Goal: Task Accomplishment & Management: Manage account settings

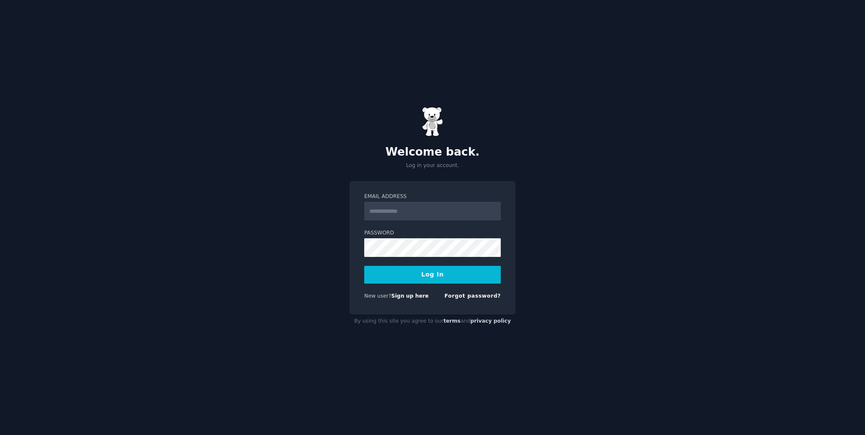
click at [404, 215] on input "Email Address" at bounding box center [432, 211] width 137 height 19
type input "**********"
click at [364, 266] on button "Log In" at bounding box center [432, 275] width 137 height 18
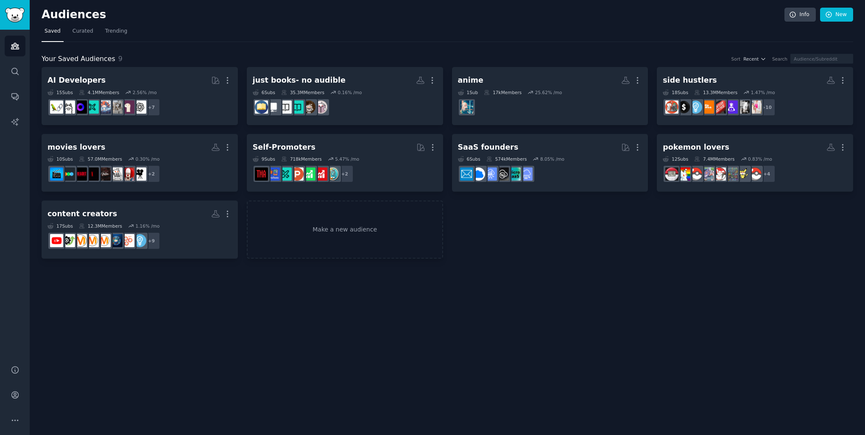
click at [214, 33] on nav "Saved Curated Trending" at bounding box center [448, 33] width 812 height 17
click at [115, 29] on span "Trending" at bounding box center [116, 32] width 22 height 8
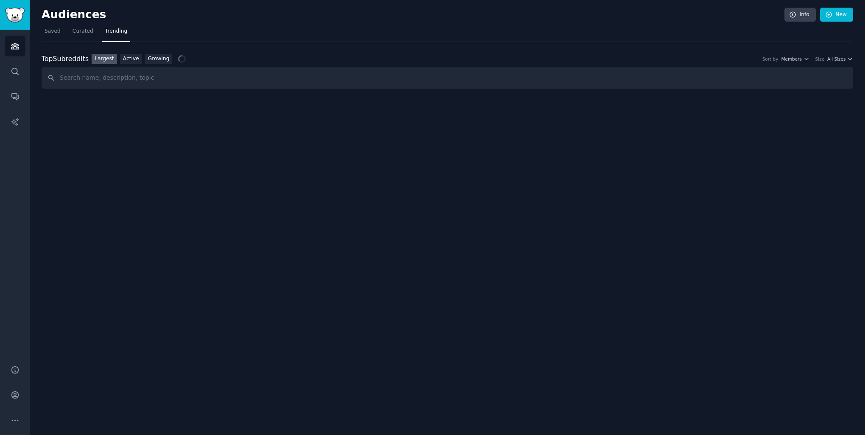
click at [305, 37] on nav "Saved Curated Trending" at bounding box center [448, 33] width 812 height 17
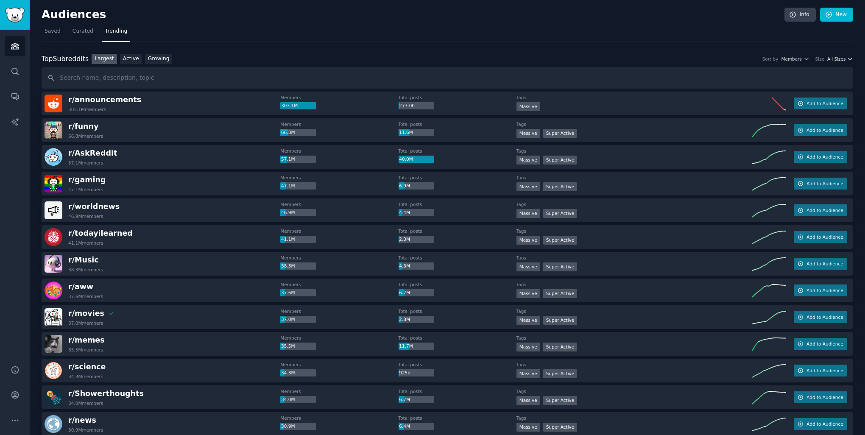
click at [839, 60] on span "All Sizes" at bounding box center [837, 59] width 18 height 6
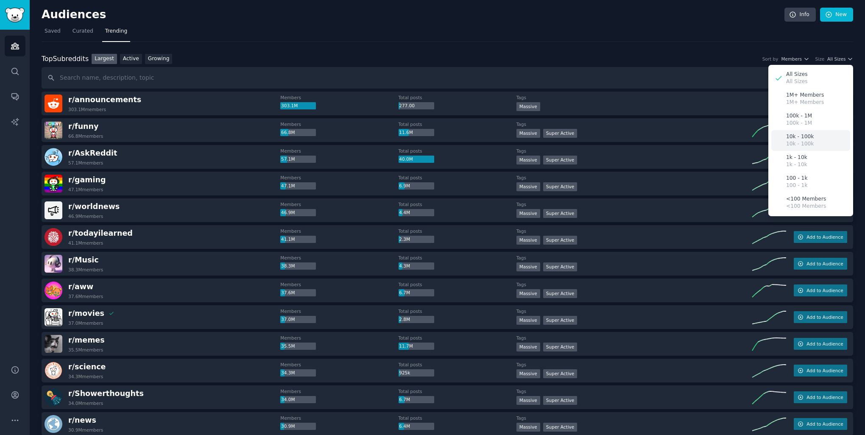
click at [811, 137] on div "10k - 100k 10k - 100k" at bounding box center [811, 140] width 79 height 21
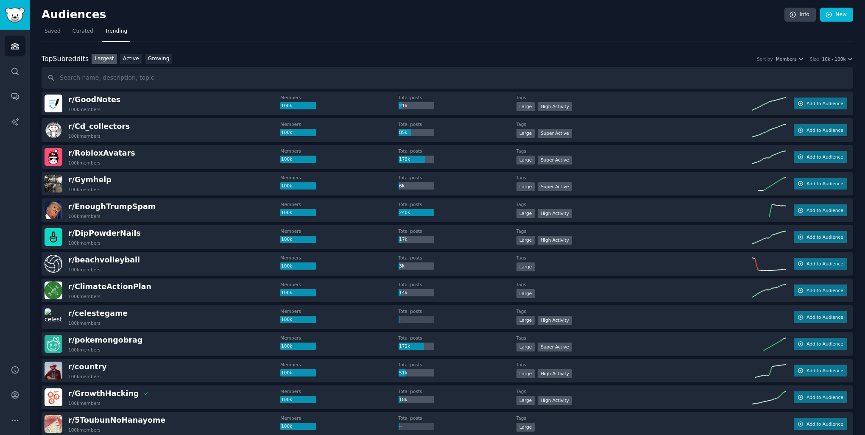
click at [285, 34] on nav "Saved Curated Trending" at bounding box center [448, 33] width 812 height 17
click at [159, 60] on link "Growing" at bounding box center [159, 59] width 28 height 11
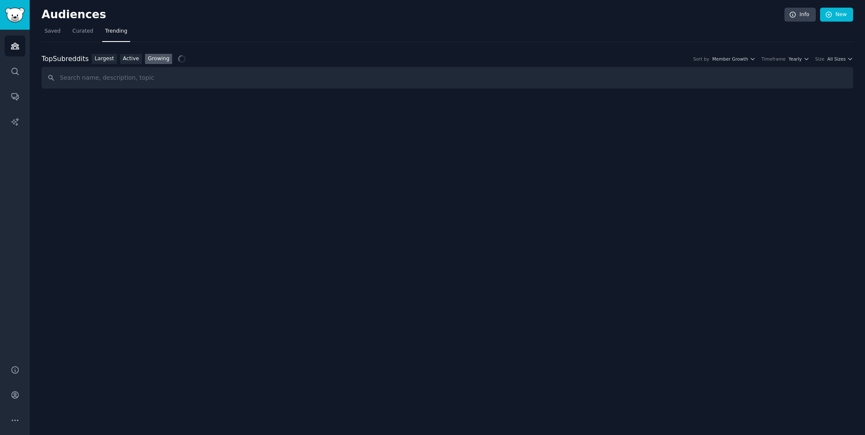
click at [301, 50] on div "Top Subreddits Top Subreddits Largest Active Growing Sort by Member Growth Time…" at bounding box center [448, 65] width 812 height 47
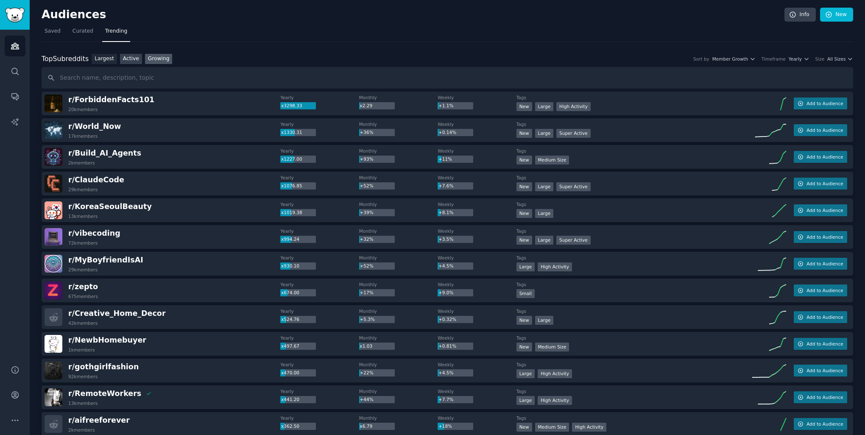
click at [122, 59] on link "Active" at bounding box center [131, 59] width 22 height 11
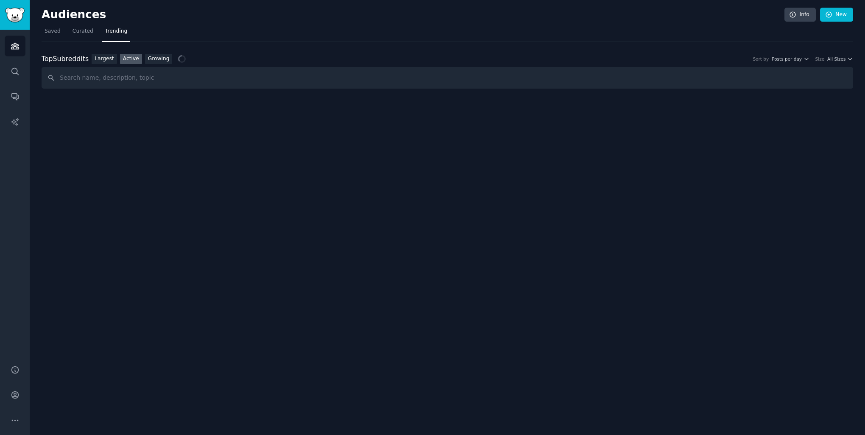
click at [397, 47] on div "Top Subreddits Top Subreddits Largest Active Growing Sort by Posts per day Size…" at bounding box center [448, 65] width 812 height 47
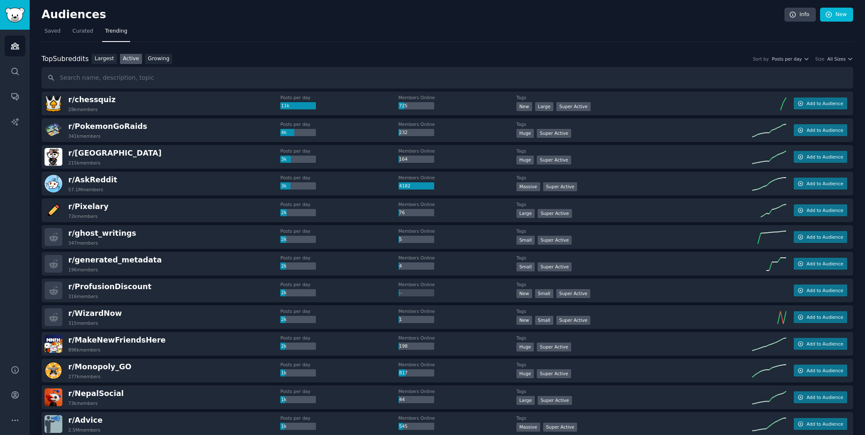
click at [244, 61] on div "Top Subreddits Top Subreddits Largest Active Growing Sort by Posts per day Size…" at bounding box center [448, 59] width 812 height 11
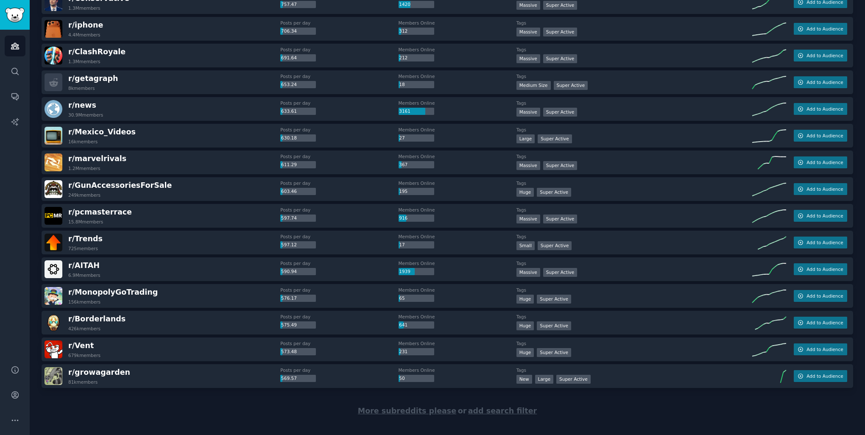
scroll to position [1047, 0]
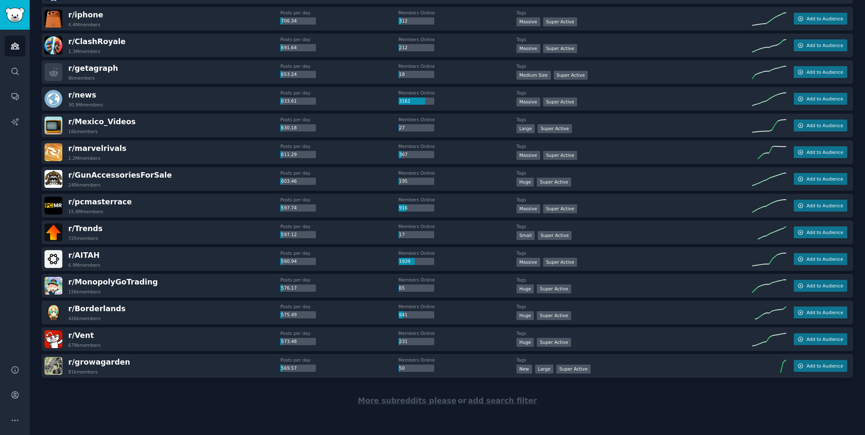
click at [427, 405] on span "More subreddits please" at bounding box center [407, 401] width 98 height 8
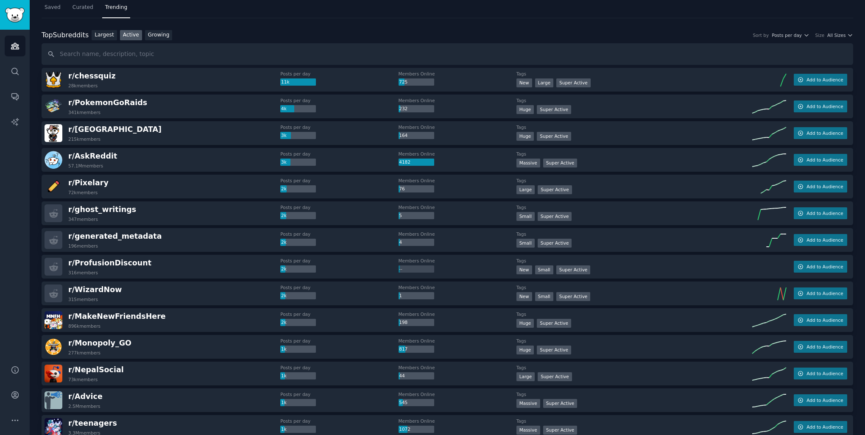
scroll to position [0, 0]
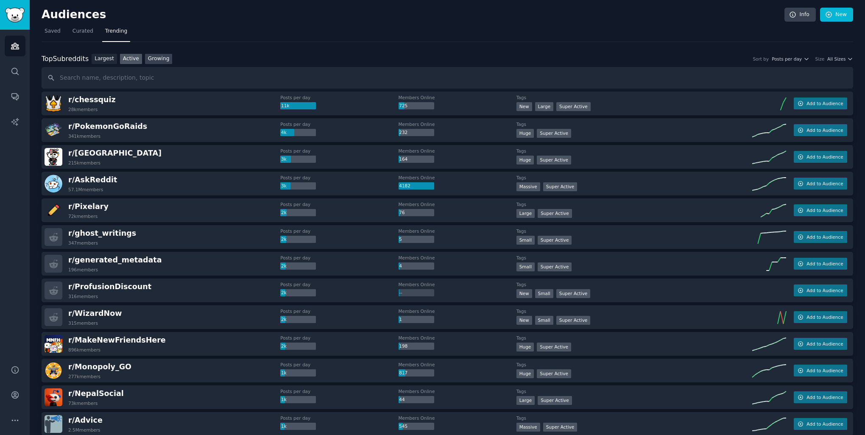
click at [155, 59] on link "Growing" at bounding box center [159, 59] width 28 height 11
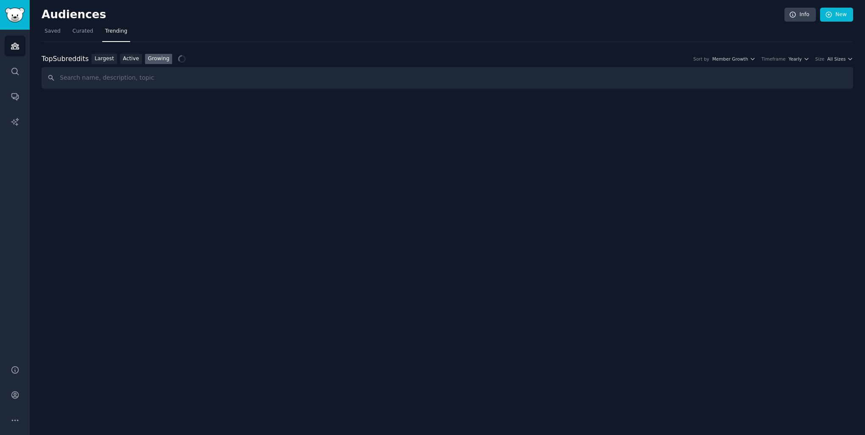
click at [358, 59] on div "Top Subreddits Top Subreddits Largest Active Growing Sort by Member Growth Time…" at bounding box center [448, 59] width 812 height 11
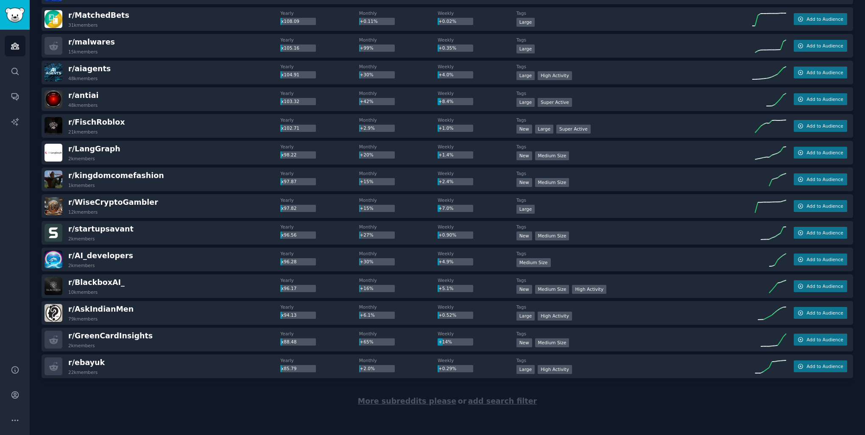
scroll to position [1047, 0]
click at [408, 402] on span "More subreddits please" at bounding box center [407, 401] width 98 height 8
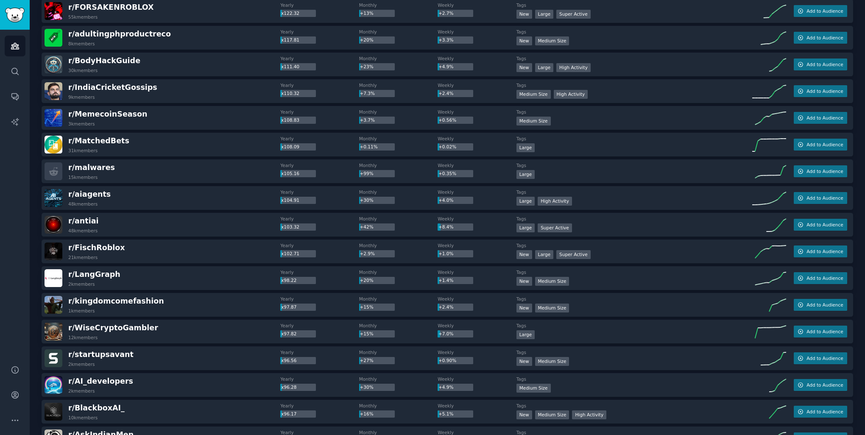
scroll to position [1048, 0]
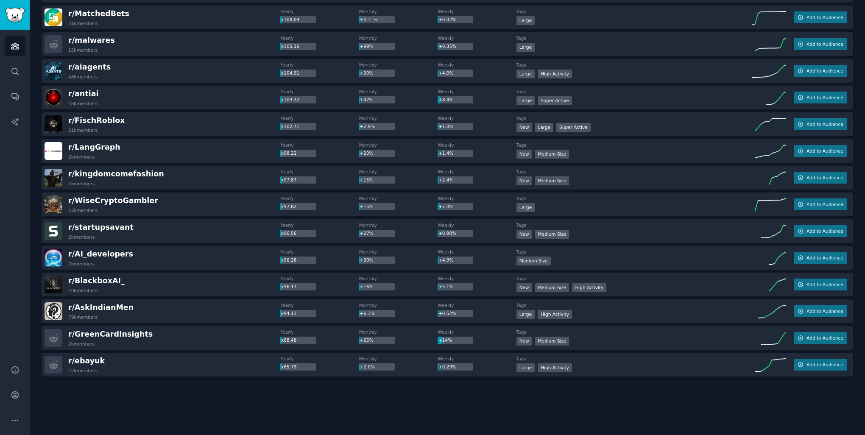
click at [365, 408] on div at bounding box center [448, 401] width 812 height 48
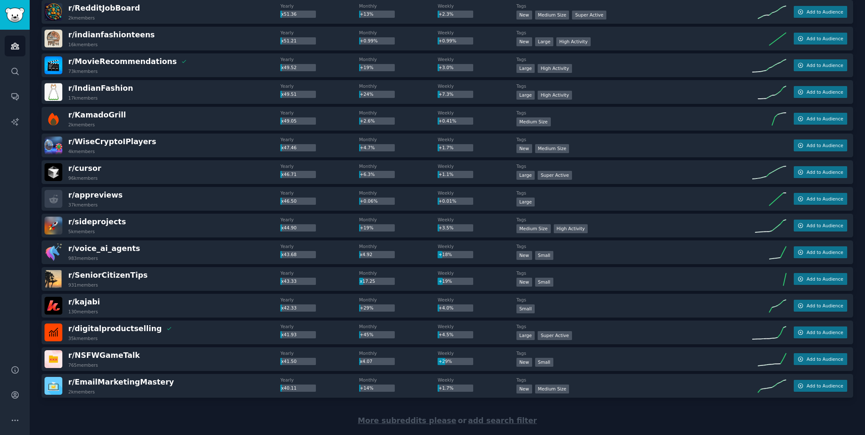
scroll to position [2383, 0]
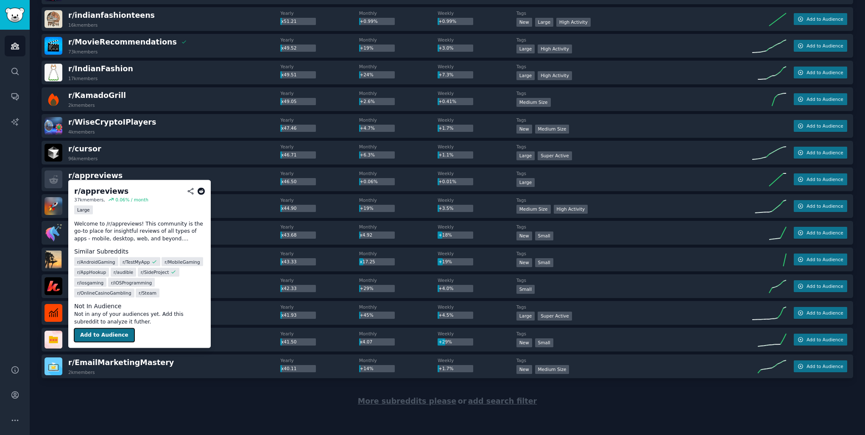
click at [108, 333] on button "Add to Audience" at bounding box center [104, 336] width 60 height 14
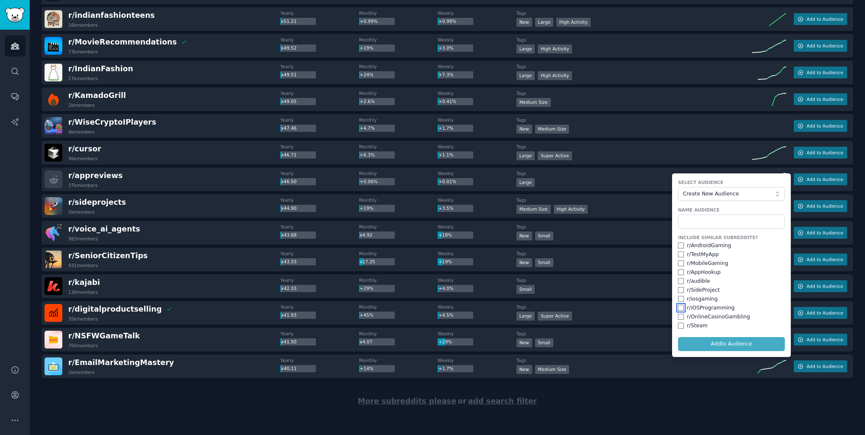
click at [680, 308] on input "checkbox" at bounding box center [681, 308] width 6 height 6
checkbox input "true"
click at [679, 298] on input "checkbox" at bounding box center [681, 299] width 6 height 6
checkbox input "true"
click at [679, 288] on input "checkbox" at bounding box center [681, 290] width 6 height 6
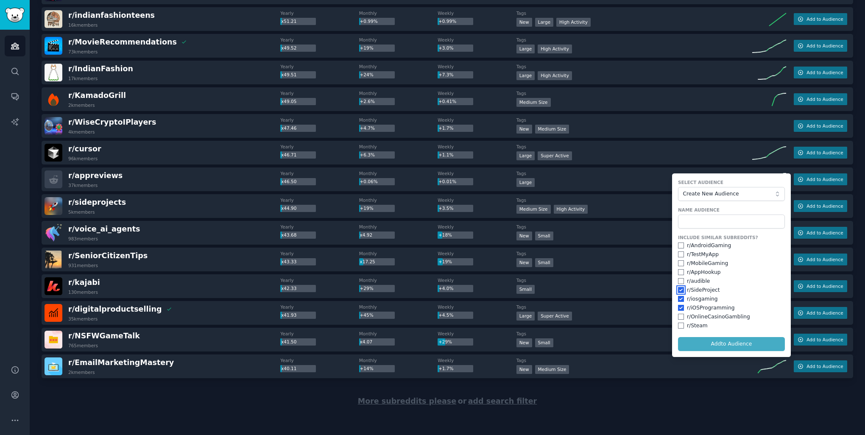
checkbox input "true"
click at [678, 269] on input "checkbox" at bounding box center [681, 272] width 6 height 6
checkbox input "true"
click at [678, 260] on input "checkbox" at bounding box center [681, 263] width 6 height 6
checkbox input "true"
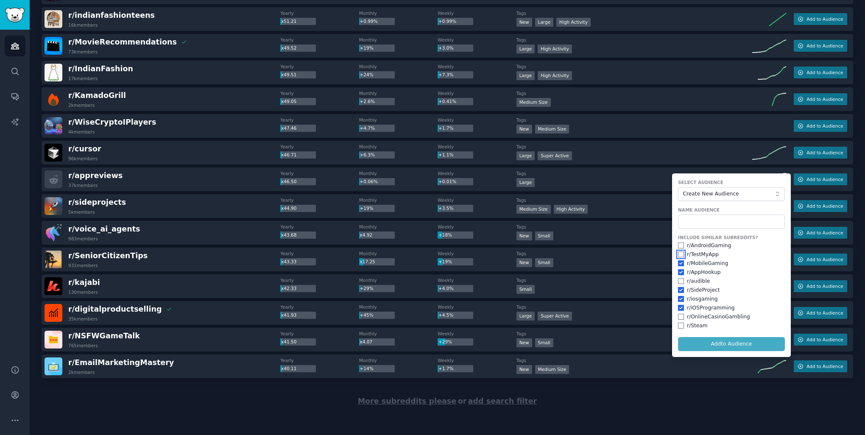
click at [679, 253] on input "checkbox" at bounding box center [681, 255] width 6 height 6
checkbox input "true"
click at [678, 245] on input "checkbox" at bounding box center [681, 246] width 6 height 6
checkbox input "true"
click at [702, 220] on input "text" at bounding box center [731, 222] width 107 height 14
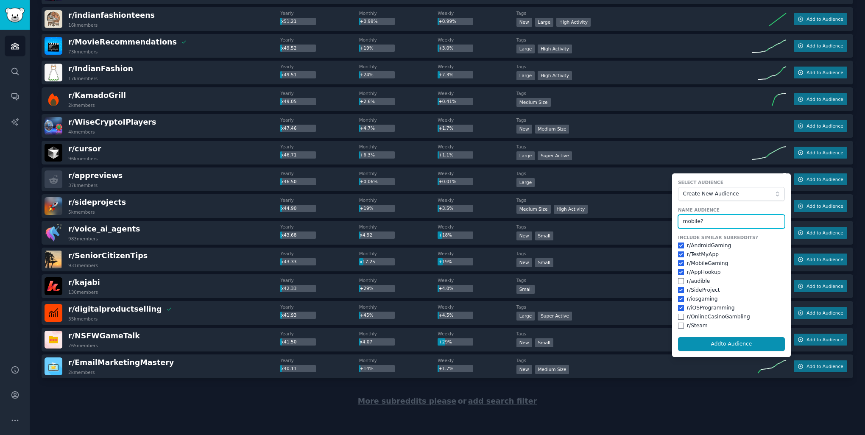
type input "mobile?"
click at [678, 337] on button "Add to Audience" at bounding box center [731, 344] width 107 height 14
checkbox input "false"
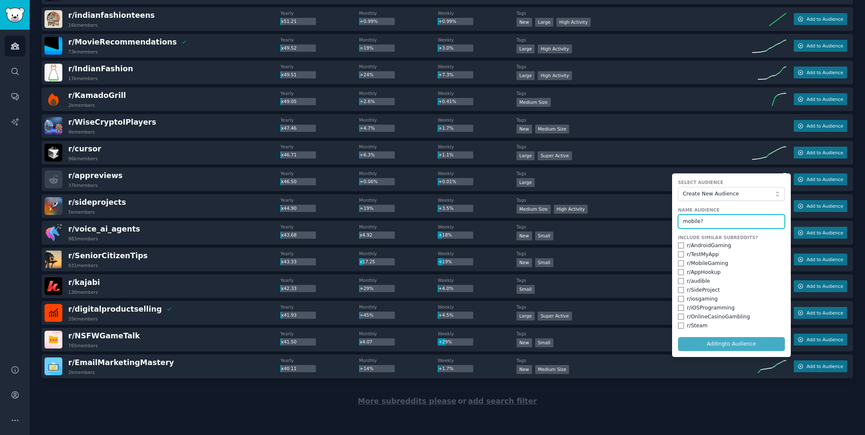
checkbox input "false"
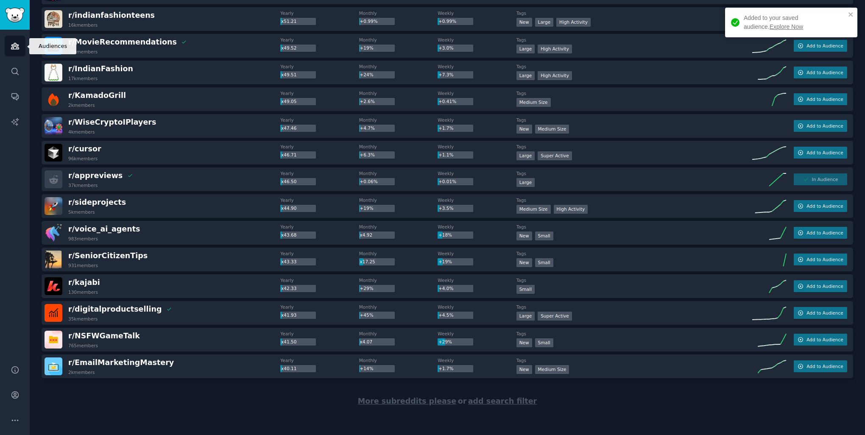
click at [22, 47] on link "Audiences" at bounding box center [15, 46] width 21 height 21
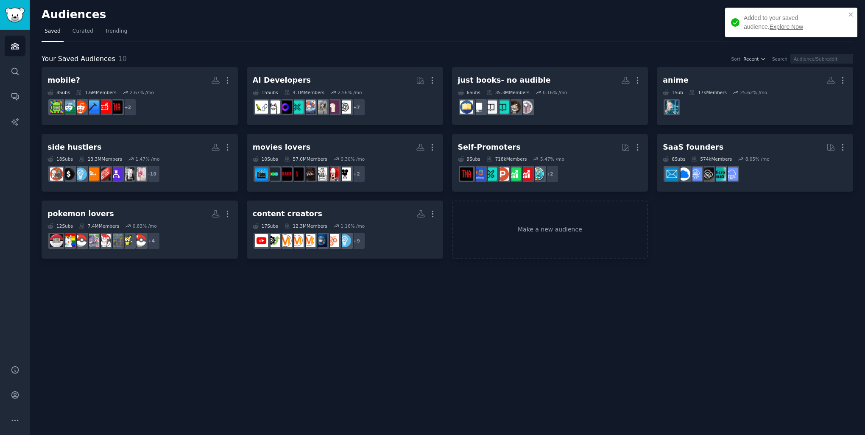
click at [270, 25] on nav "Saved Curated Trending" at bounding box center [448, 33] width 812 height 17
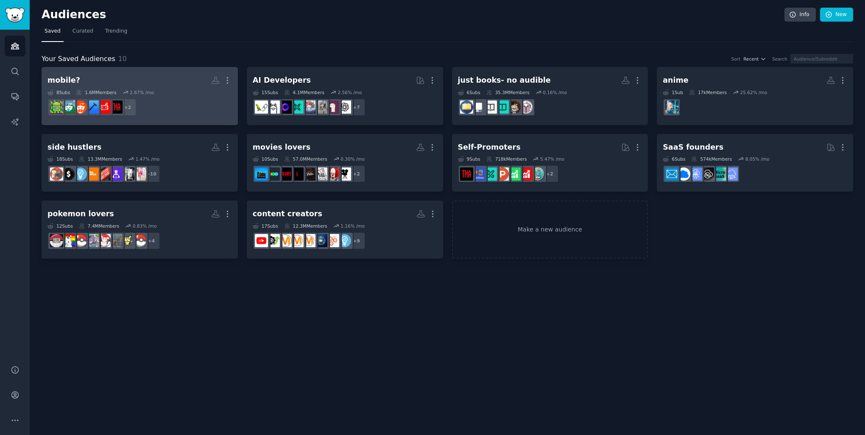
click at [167, 75] on h2 "mobile? More" at bounding box center [140, 80] width 185 height 15
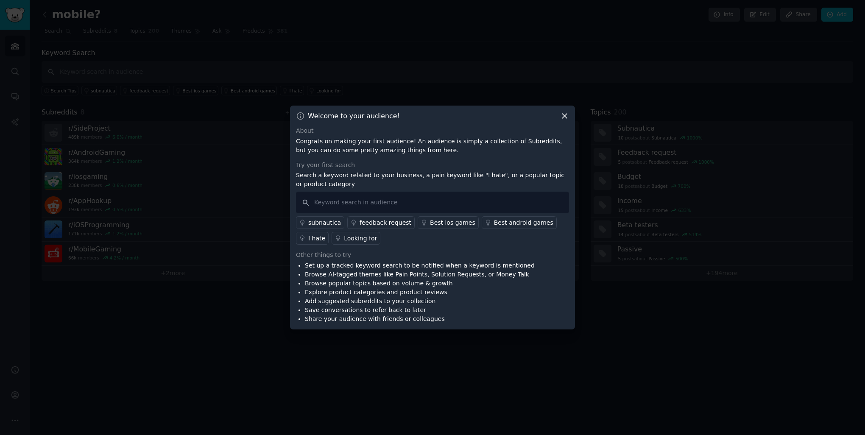
click at [562, 118] on icon at bounding box center [564, 116] width 9 height 9
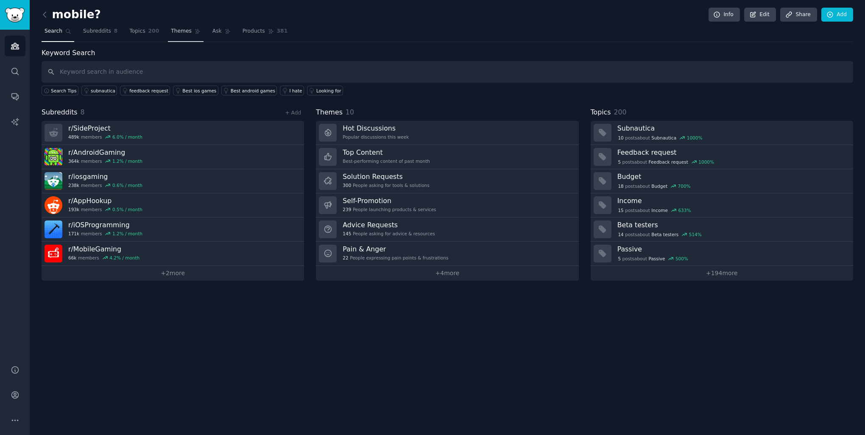
click at [171, 29] on span "Themes" at bounding box center [181, 32] width 21 height 8
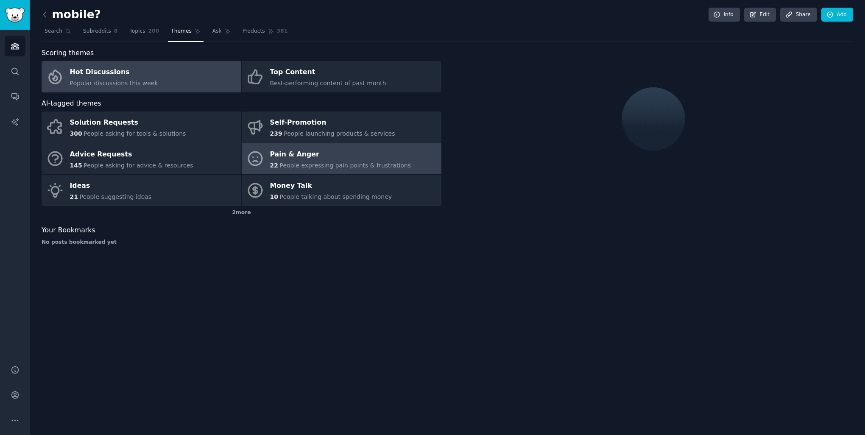
click at [343, 162] on span "People expressing pain points & frustrations" at bounding box center [346, 165] width 132 height 7
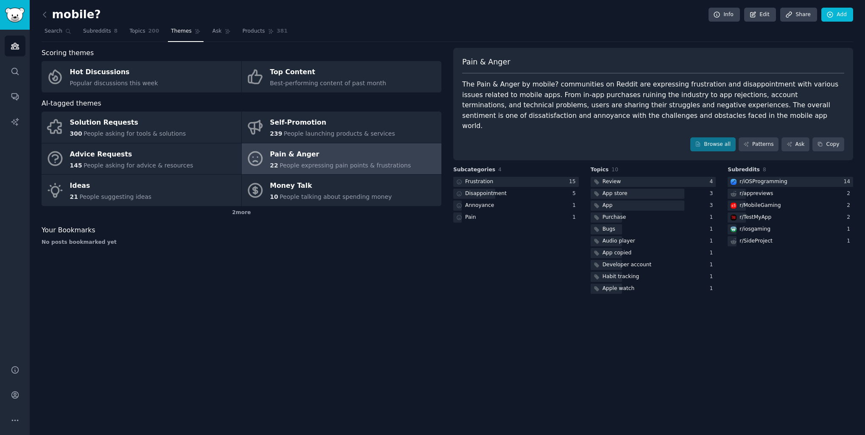
click at [350, 269] on div "Scoring themes Hot Discussions Popular discussions this week Top Content Best-p…" at bounding box center [242, 172] width 400 height 248
click at [764, 138] on link "Patterns" at bounding box center [759, 144] width 40 height 14
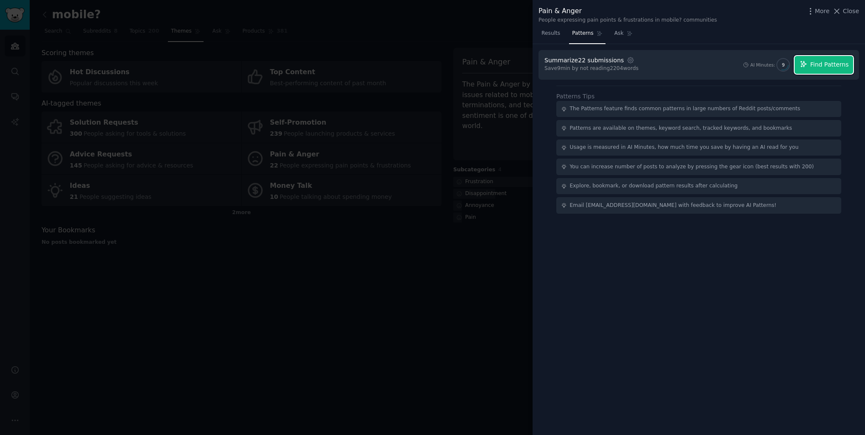
click at [810, 69] on button "Find Patterns" at bounding box center [824, 65] width 59 height 18
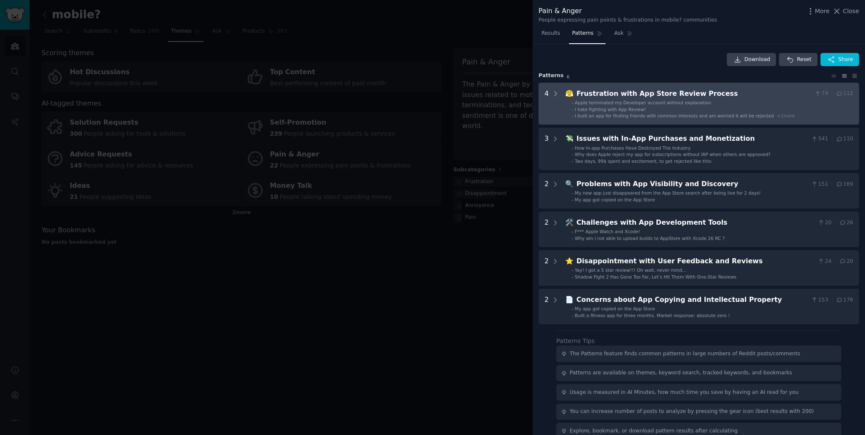
click at [559, 96] on Process "4 😤 Frustration with App Store Review Process 74 · 112 - Apple terminated my De…" at bounding box center [699, 104] width 321 height 42
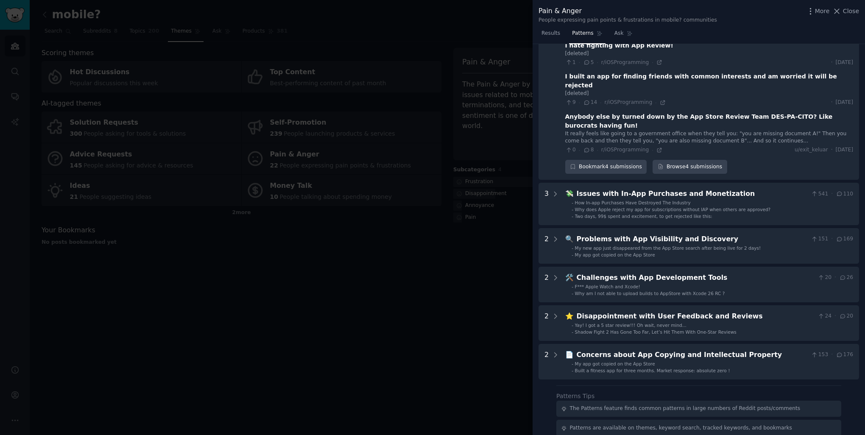
scroll to position [123, 0]
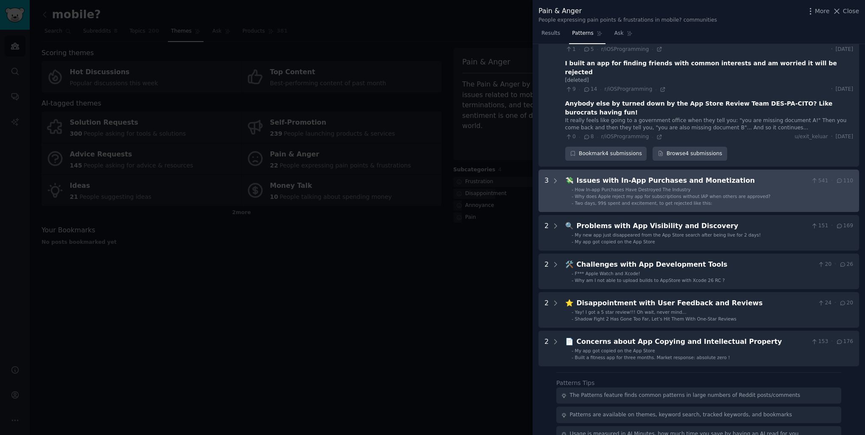
click at [562, 170] on Monetization "3 💸 Issues with In-App Purchases and Monetization 541 · 110 - How In-app Purcha…" at bounding box center [699, 191] width 321 height 42
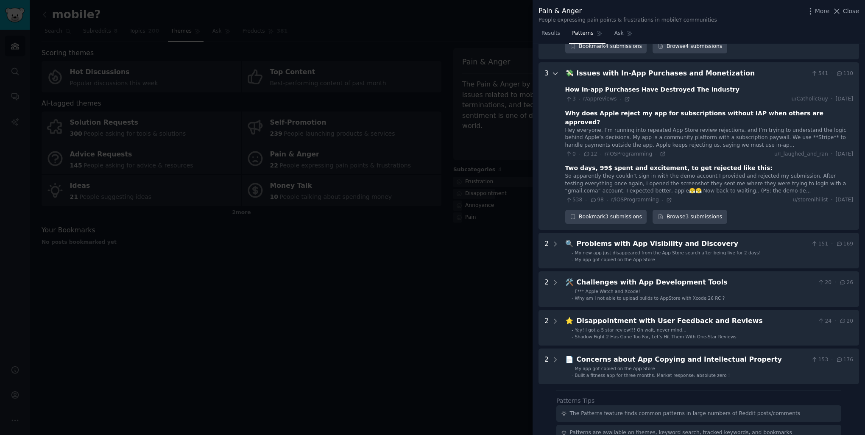
scroll to position [273, 0]
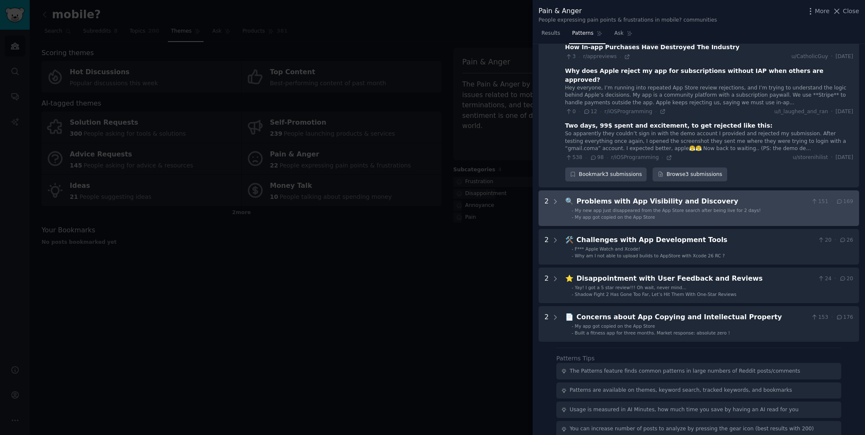
click at [563, 190] on Discovery "2 🔍 Problems with App Visibility and Discovery 151 · 169 - My new app just disa…" at bounding box center [699, 208] width 321 height 36
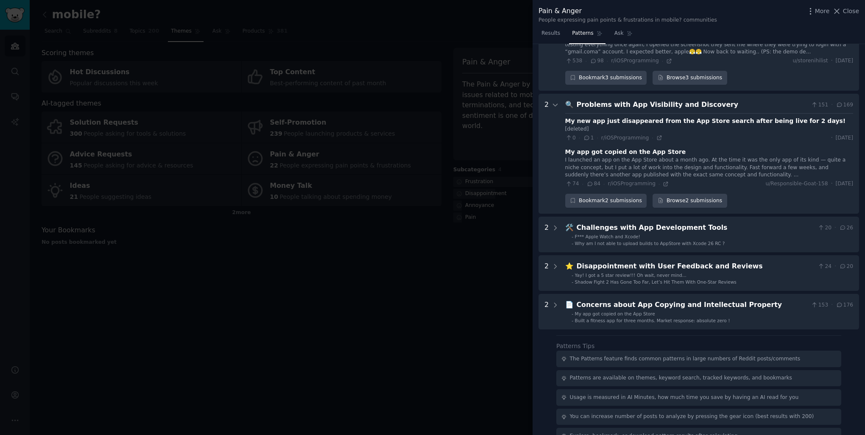
scroll to position [379, 0]
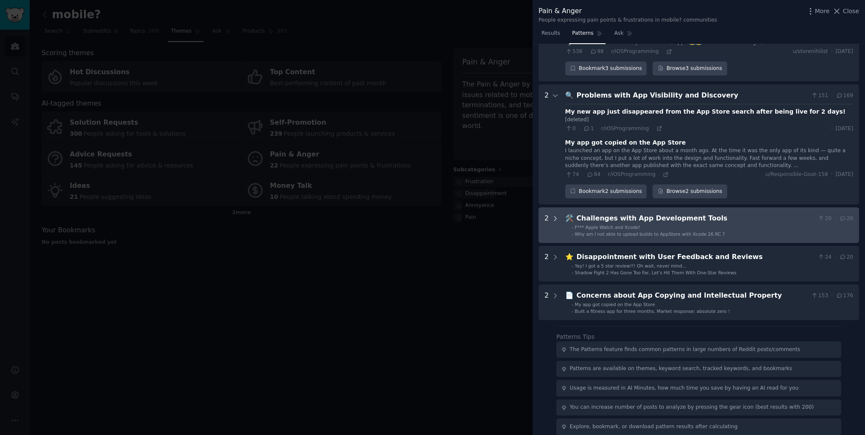
click at [557, 213] on div at bounding box center [556, 225] width 8 height 24
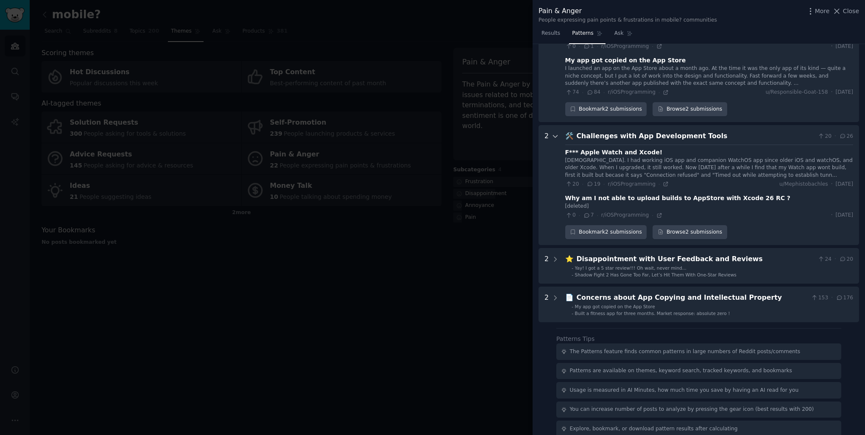
scroll to position [463, 0]
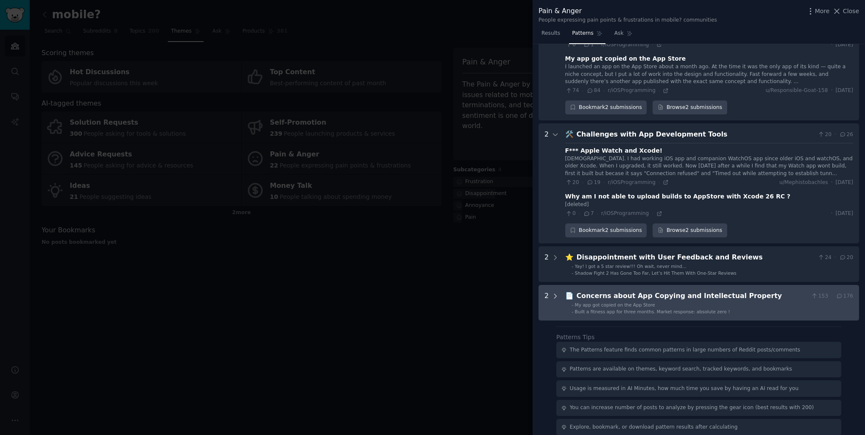
click at [554, 293] on icon at bounding box center [556, 297] width 8 height 8
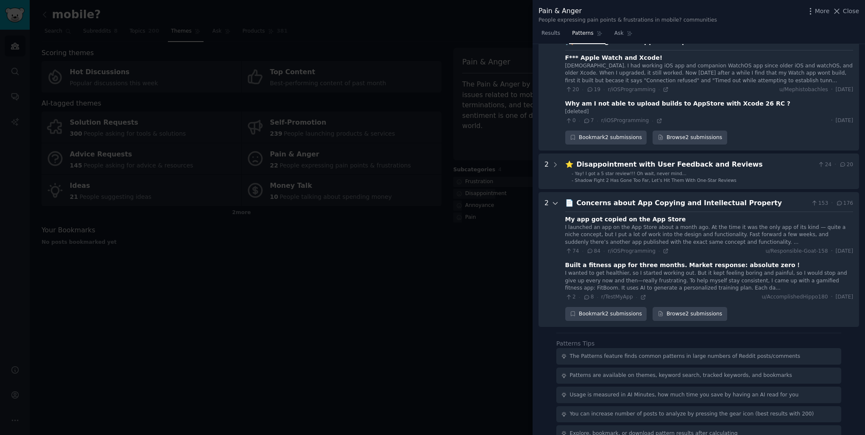
scroll to position [562, 0]
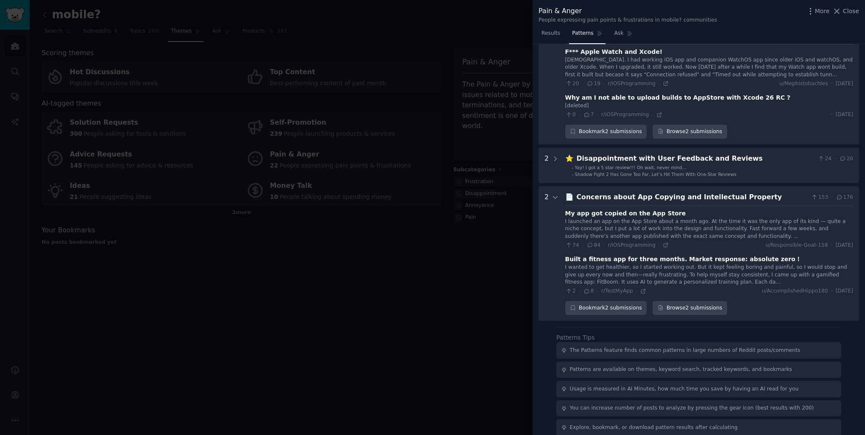
click at [298, 261] on div at bounding box center [432, 217] width 865 height 435
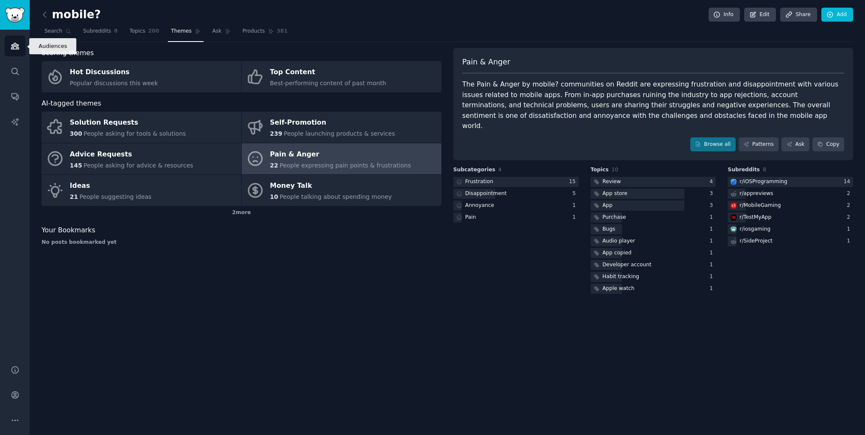
click at [16, 44] on icon "Sidebar" at bounding box center [15, 46] width 8 height 6
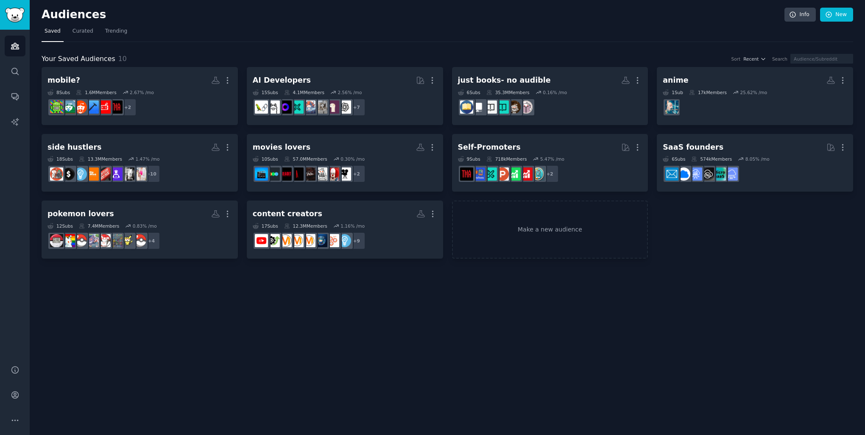
drag, startPoint x: 549, startPoint y: 322, endPoint x: 544, endPoint y: 319, distance: 6.1
click at [549, 322] on div "Audiences Info New Saved Curated Trending Your Saved Audiences 10 Sort Recent S…" at bounding box center [448, 217] width 836 height 435
click at [85, 31] on span "Curated" at bounding box center [83, 32] width 21 height 8
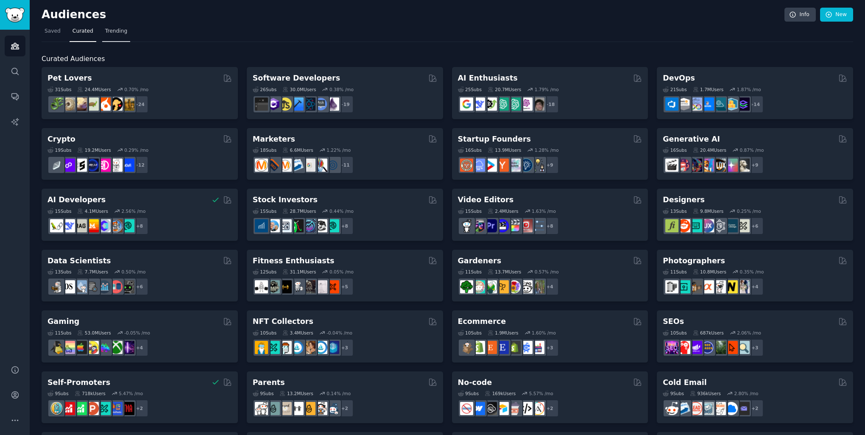
click at [102, 30] on link "Trending" at bounding box center [116, 33] width 28 height 17
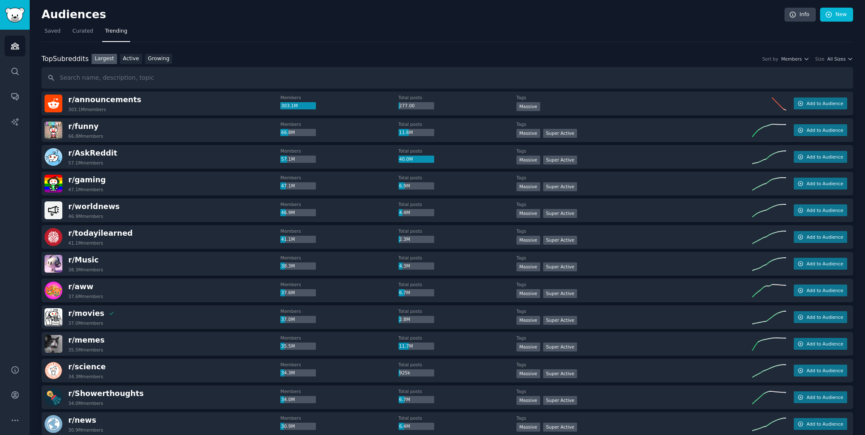
click at [207, 32] on nav "Saved Curated Trending" at bounding box center [448, 33] width 812 height 17
